Goal: Information Seeking & Learning: Learn about a topic

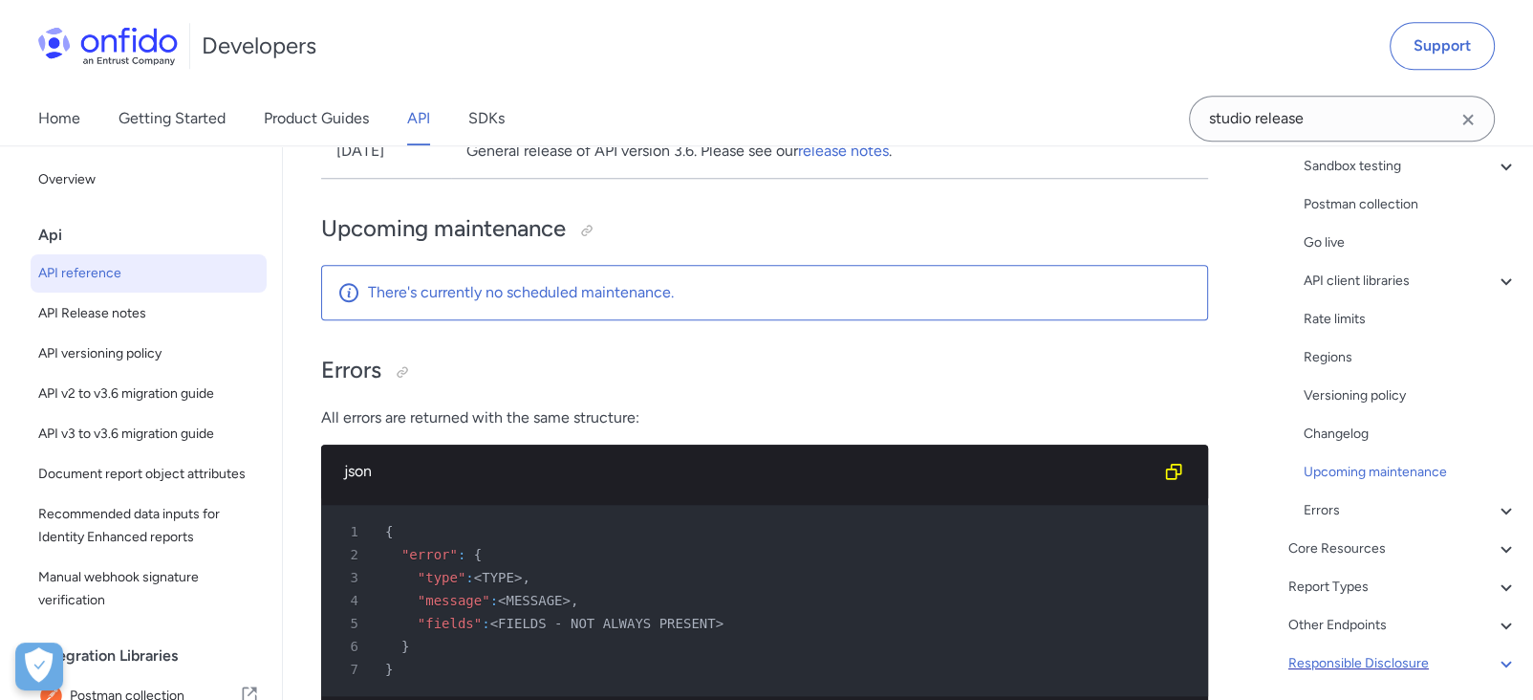
scroll to position [355, 0]
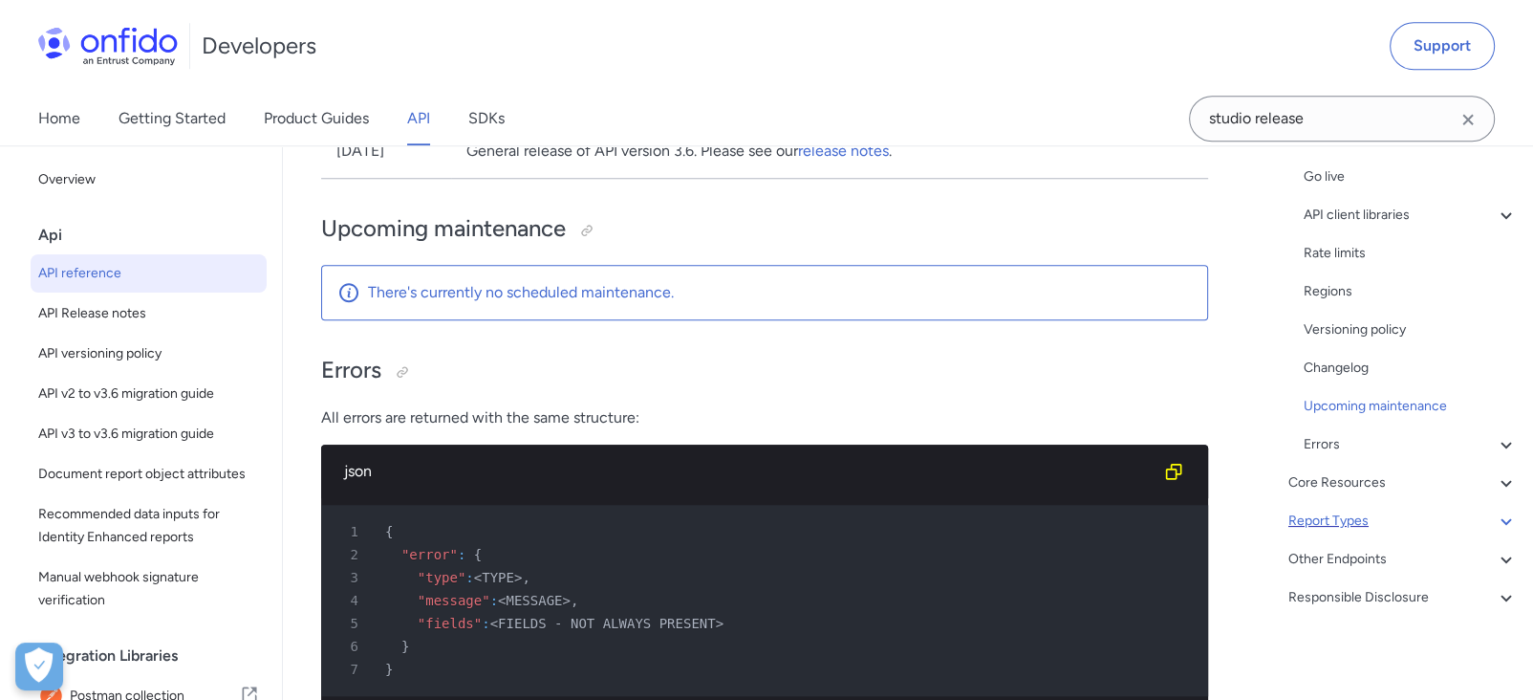
click at [1375, 518] on div "Report Types" at bounding box center [1402, 520] width 229 height 23
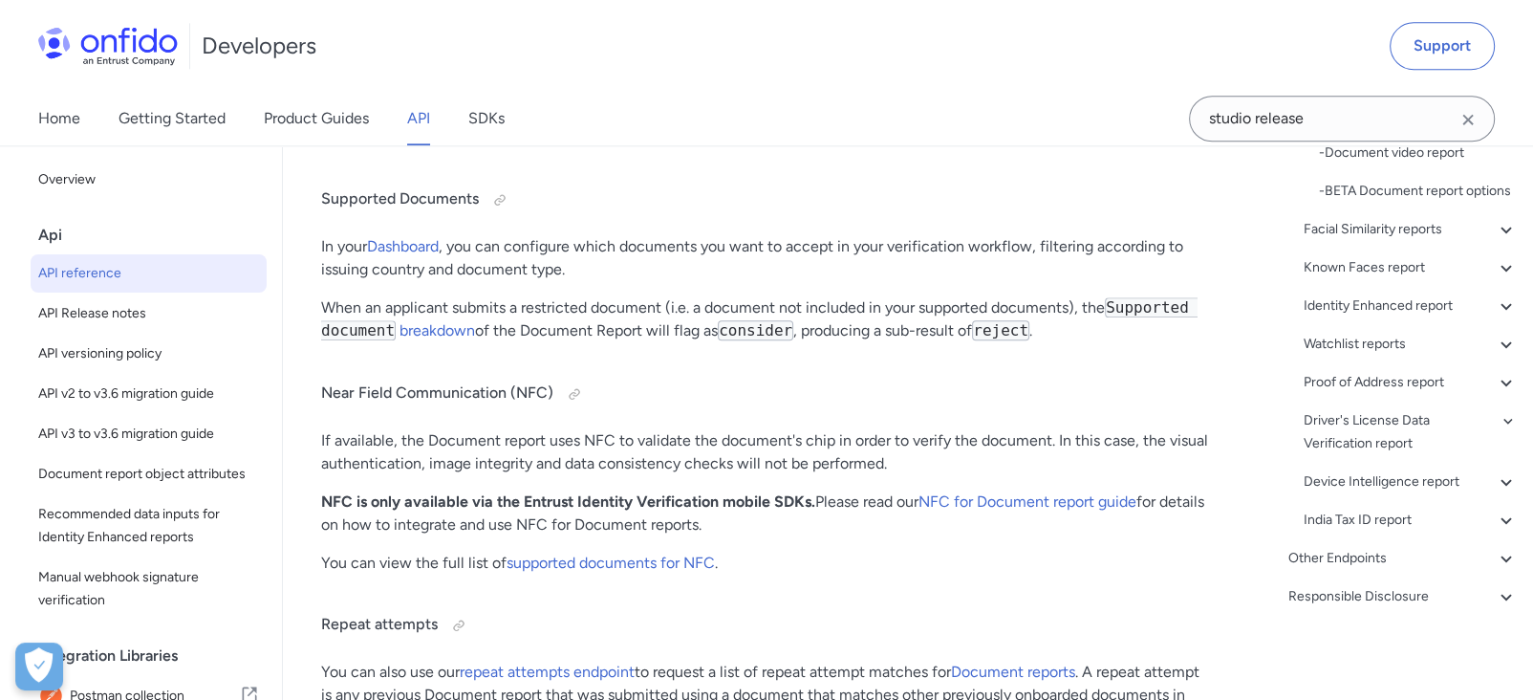
scroll to position [565, 0]
click at [1378, 493] on div "Device Intelligence report" at bounding box center [1411, 481] width 214 height 23
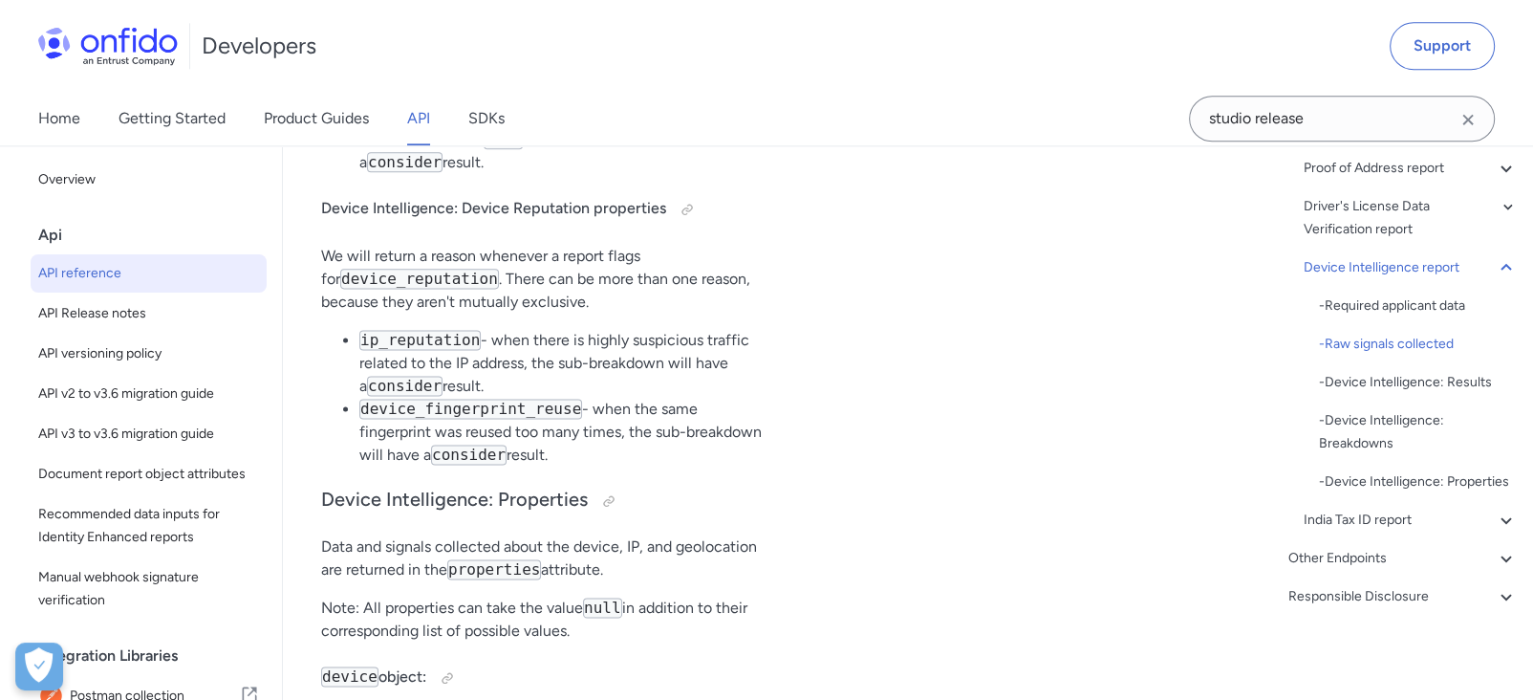
scroll to position [151177, 0]
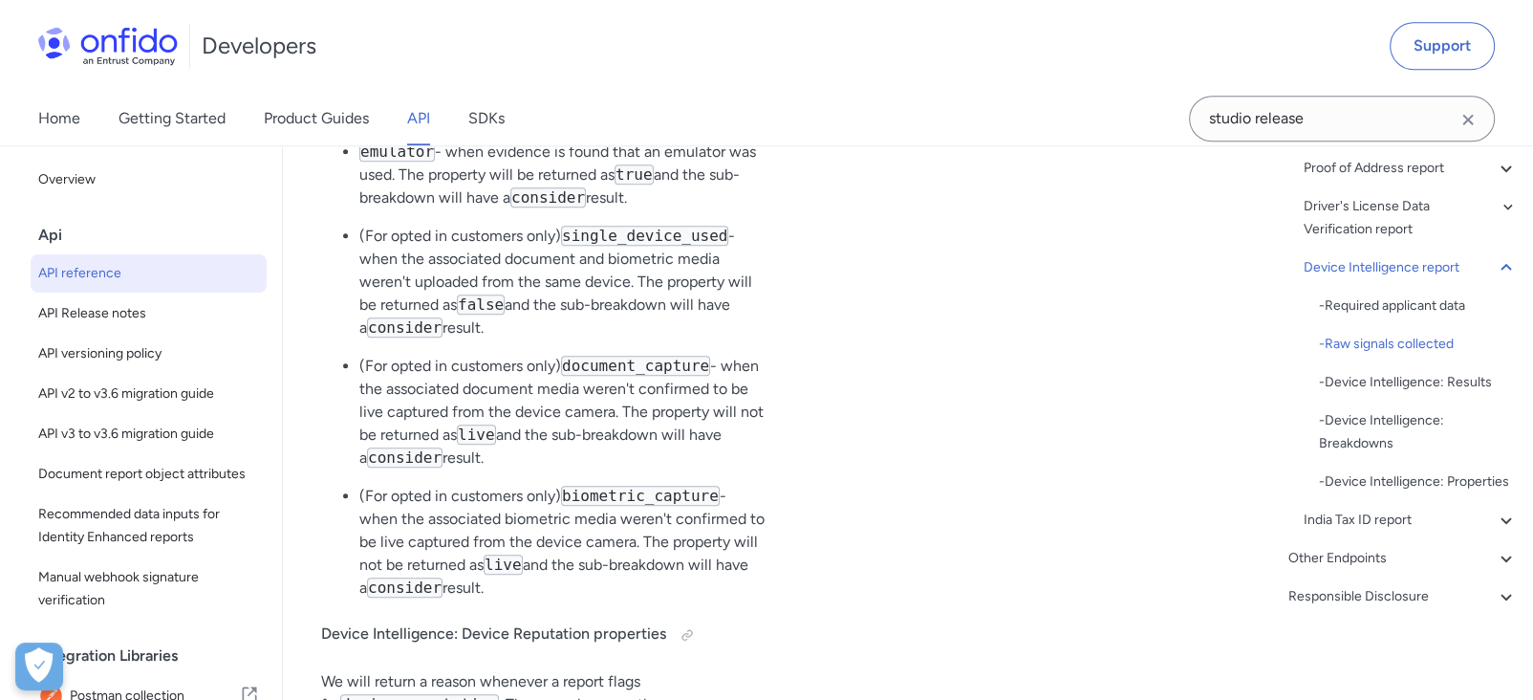
drag, startPoint x: 1176, startPoint y: 530, endPoint x: 947, endPoint y: 529, distance: 228.4
drag, startPoint x: 1177, startPoint y: 517, endPoint x: 948, endPoint y: 533, distance: 229.0
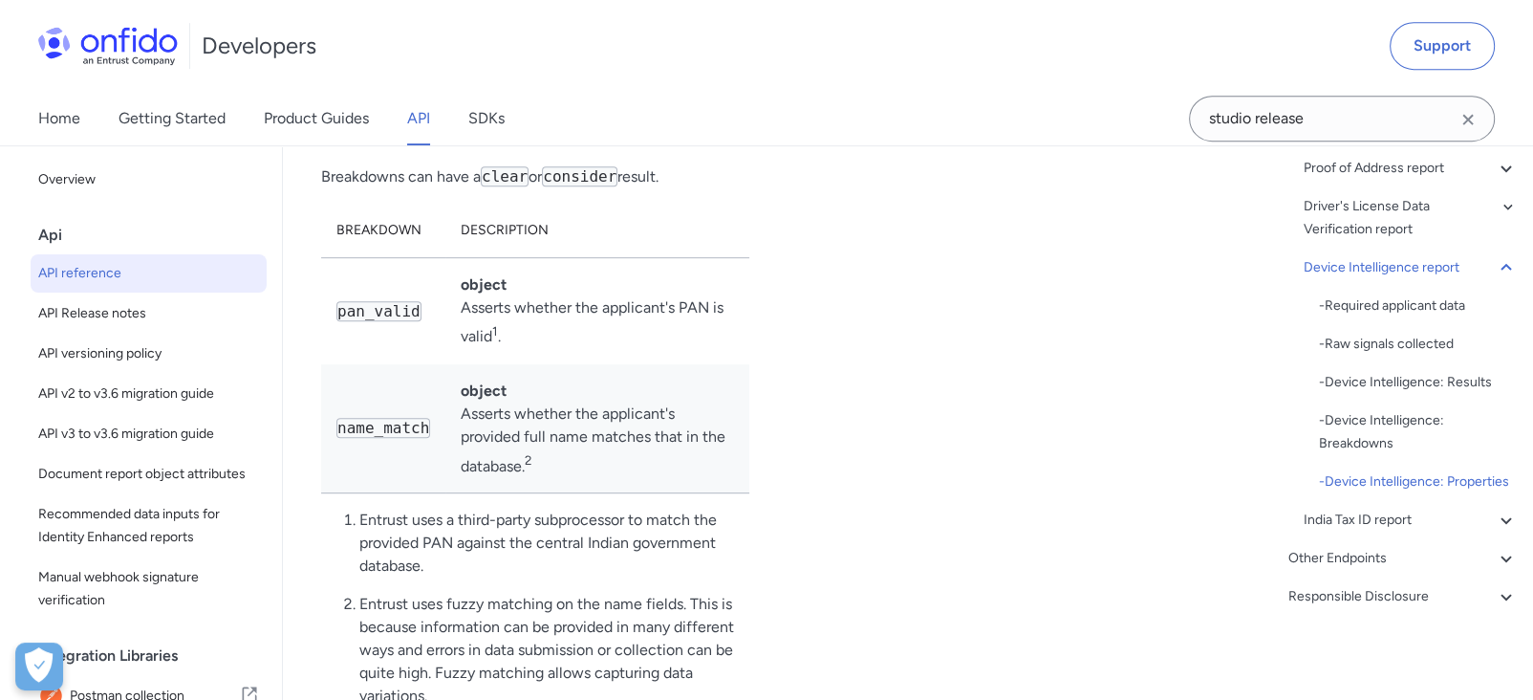
scroll to position [157868, 0]
